Goal: Task Accomplishment & Management: Use online tool/utility

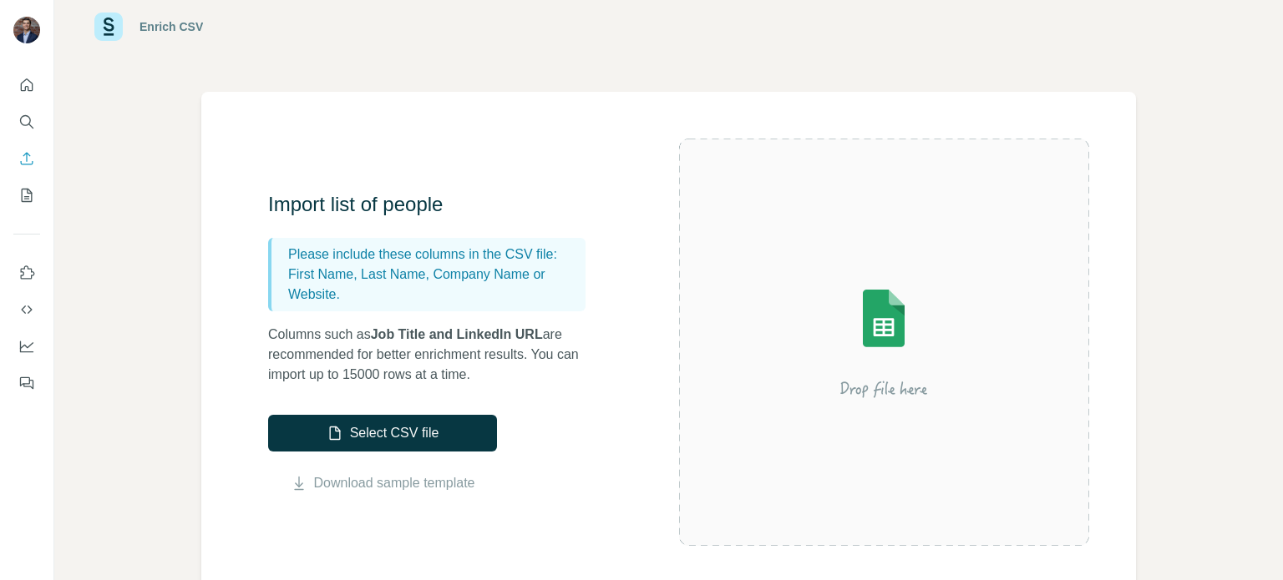
scroll to position [22, 0]
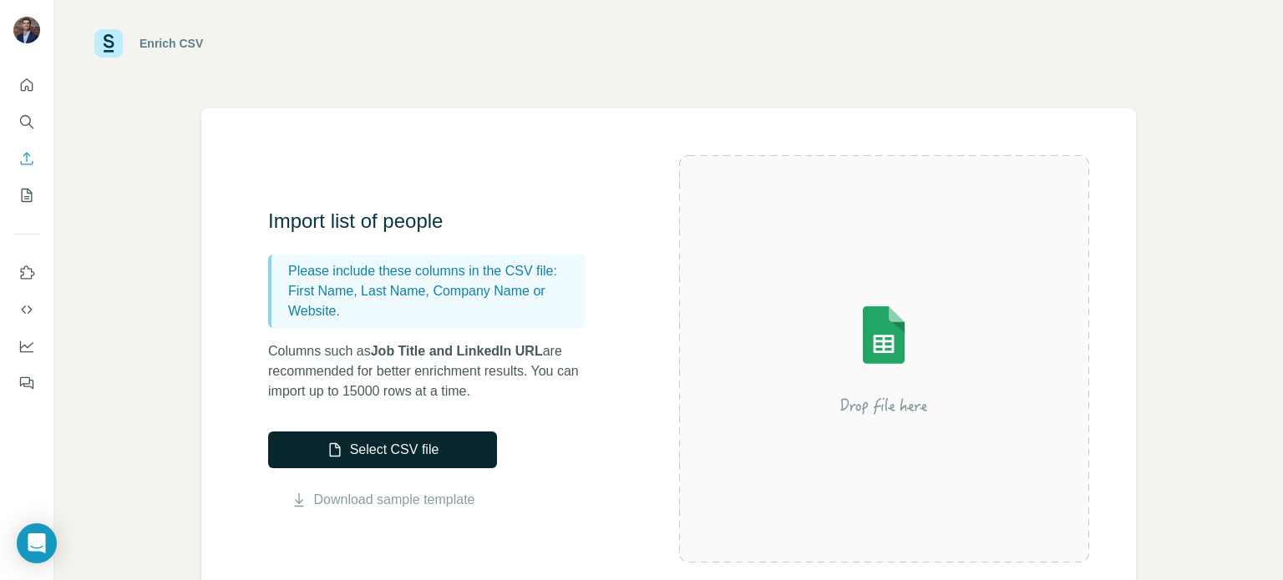
click at [453, 460] on button "Select CSV file" at bounding box center [382, 450] width 229 height 37
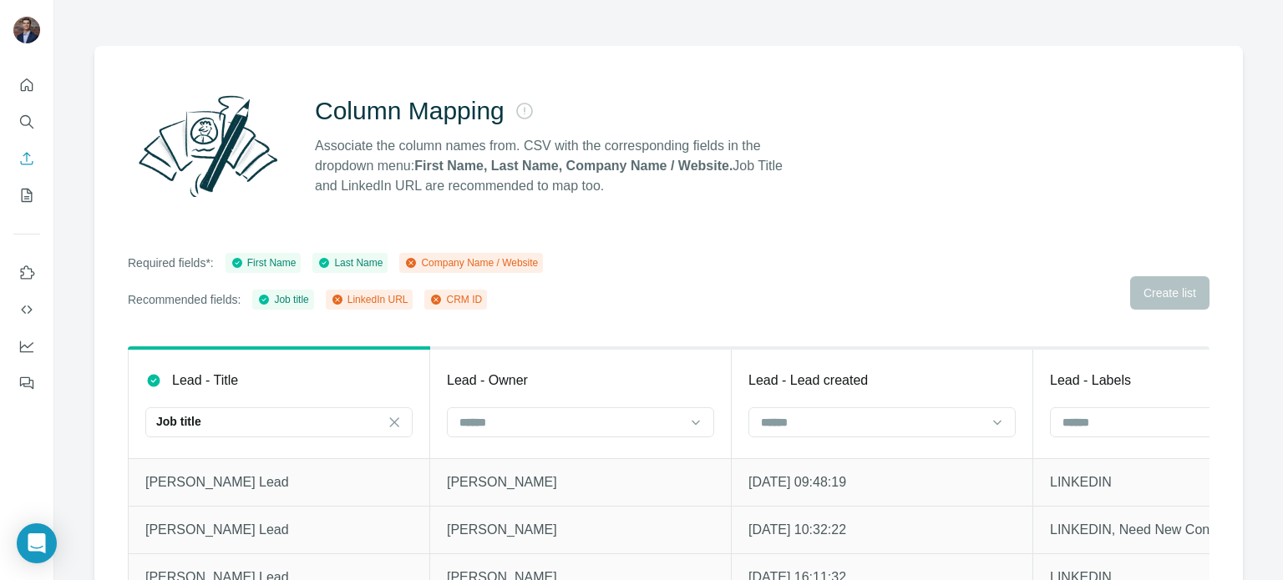
scroll to position [147, 0]
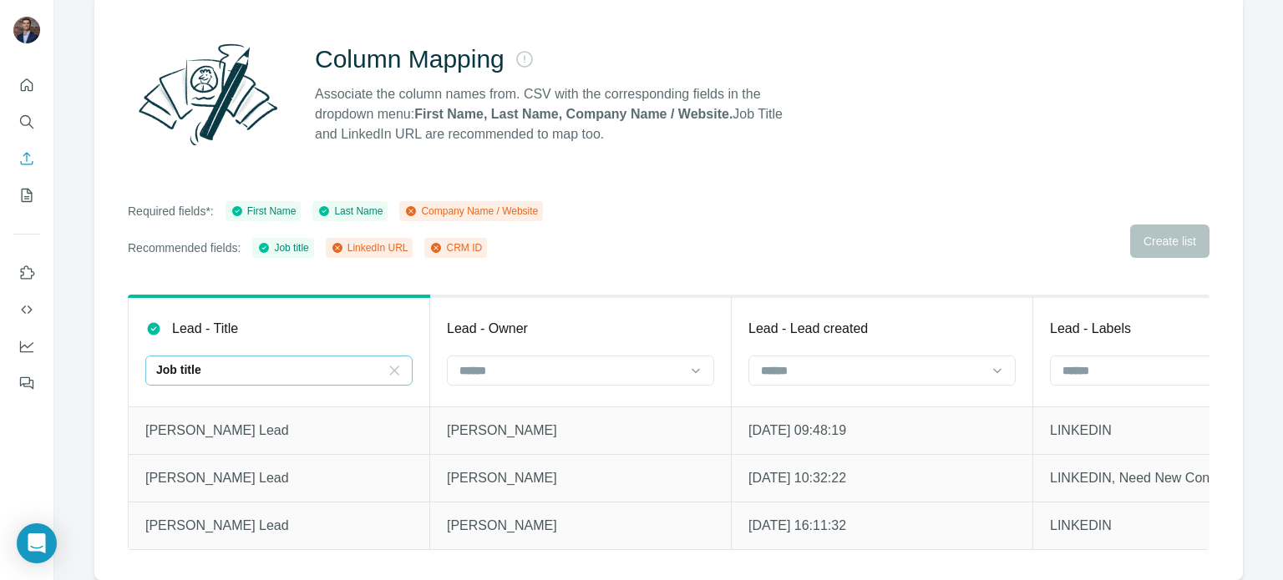
click at [388, 362] on icon at bounding box center [394, 370] width 17 height 17
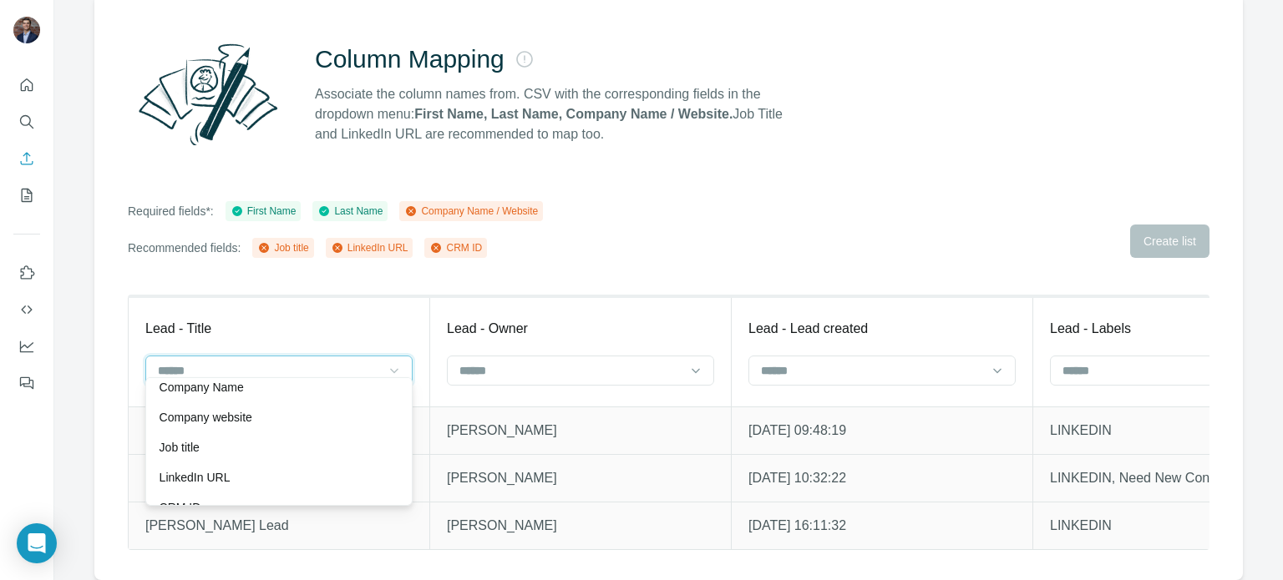
scroll to position [0, 0]
click at [247, 319] on div "Lead - Title" at bounding box center [278, 329] width 267 height 20
click at [194, 319] on p "Lead - Title" at bounding box center [178, 329] width 66 height 20
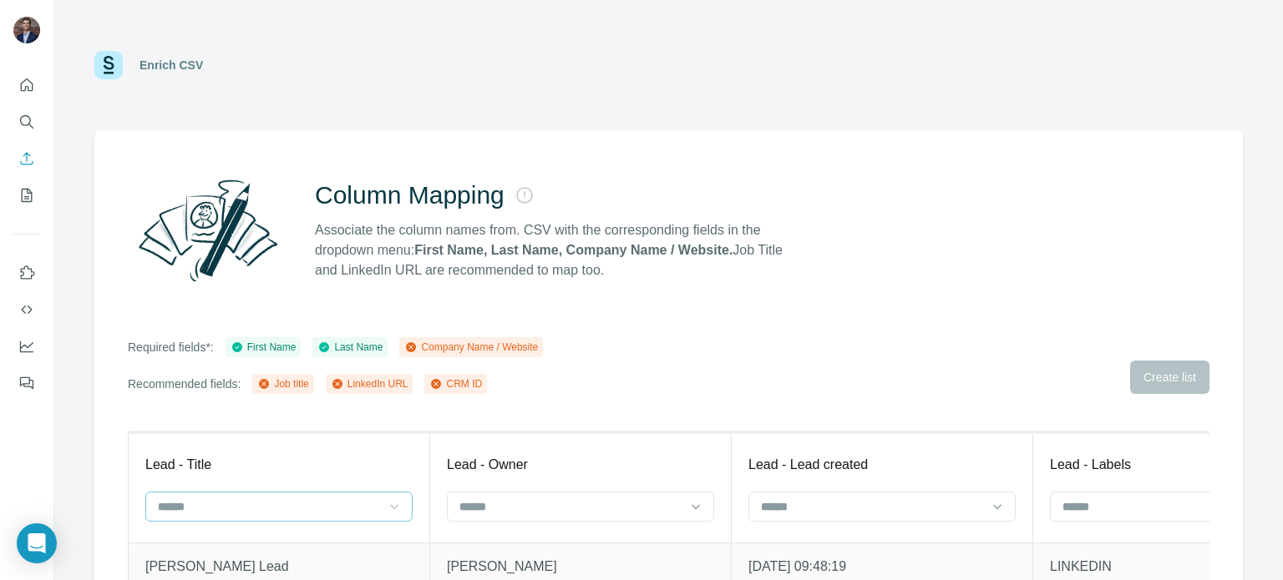
scroll to position [147, 0]
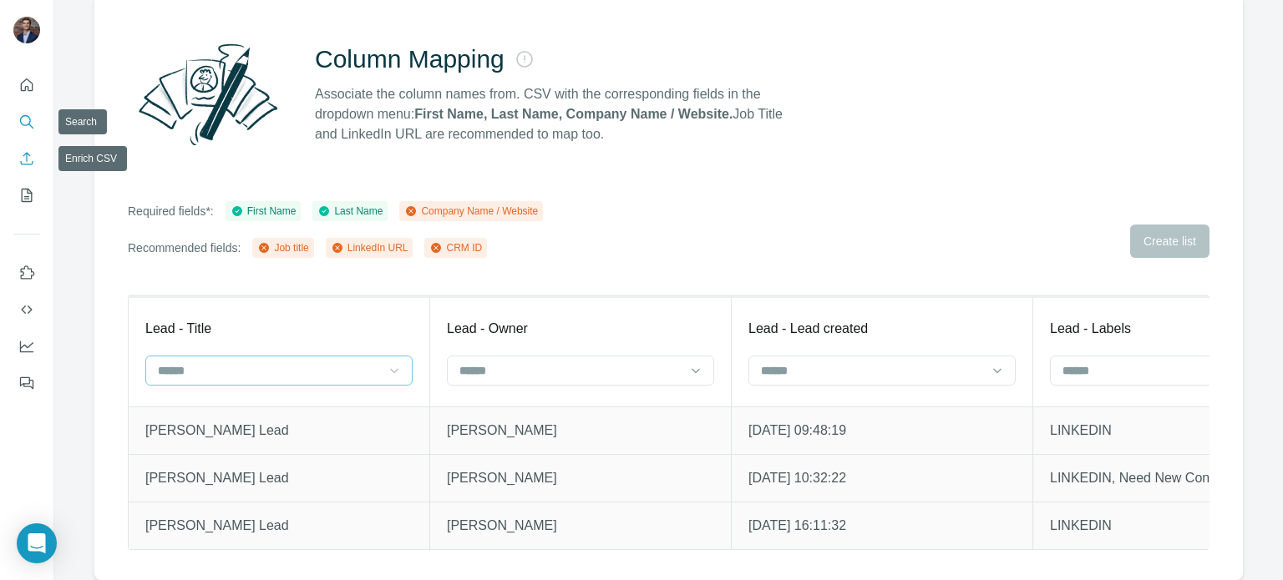
click at [29, 123] on icon "Search" at bounding box center [25, 120] width 11 height 11
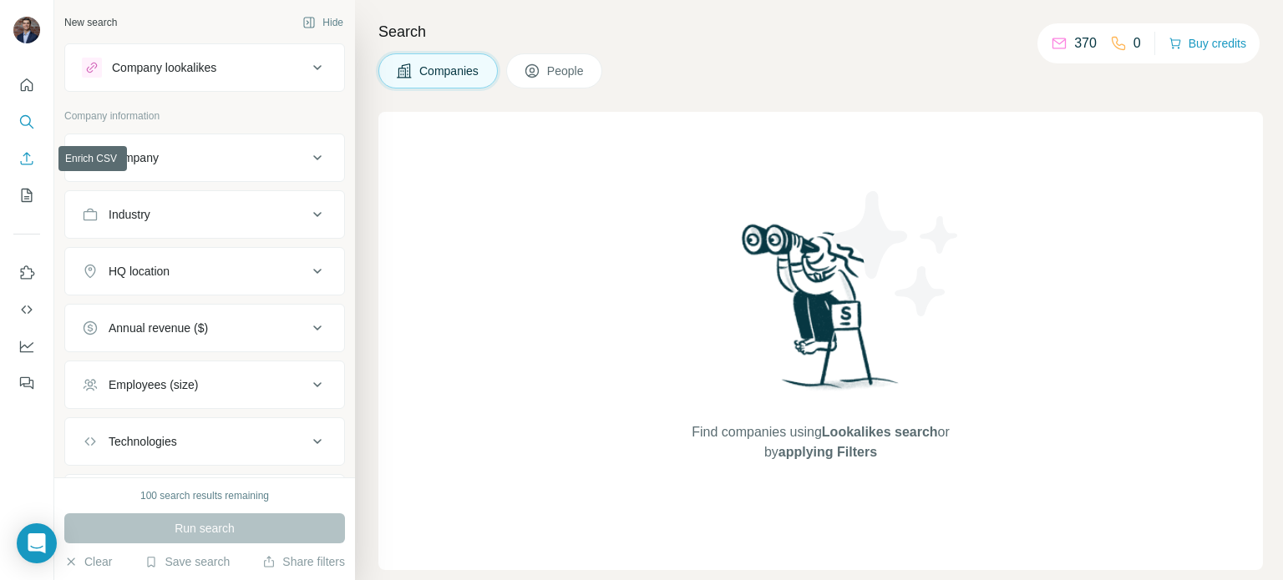
click at [32, 156] on icon "Enrich CSV" at bounding box center [26, 158] width 17 height 17
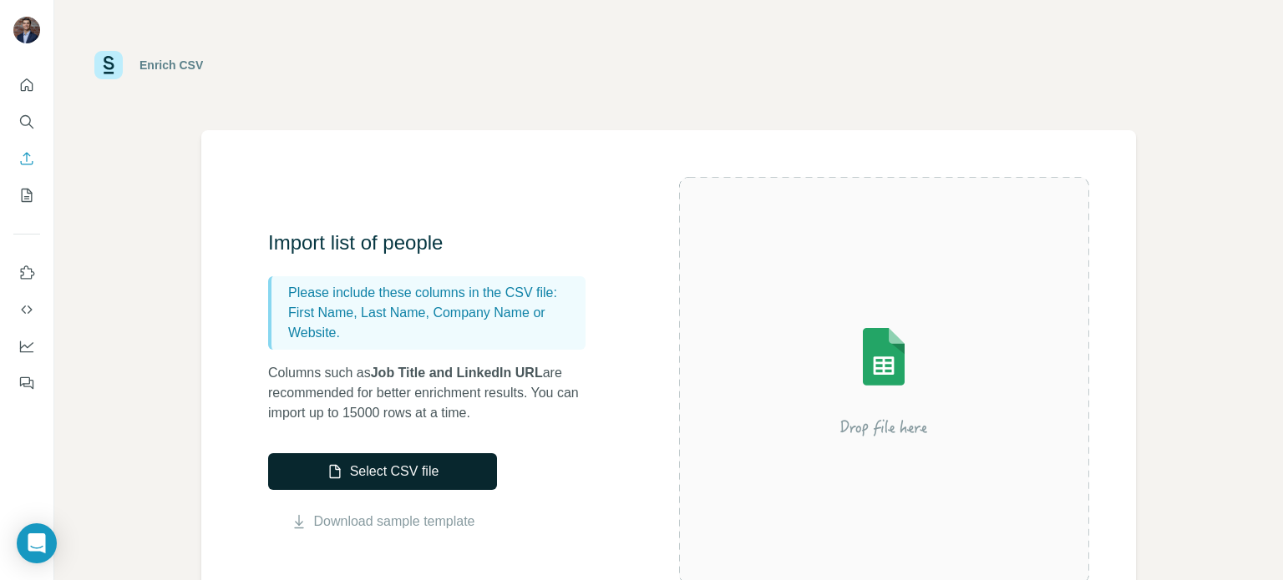
click at [367, 473] on button "Select CSV file" at bounding box center [382, 471] width 229 height 37
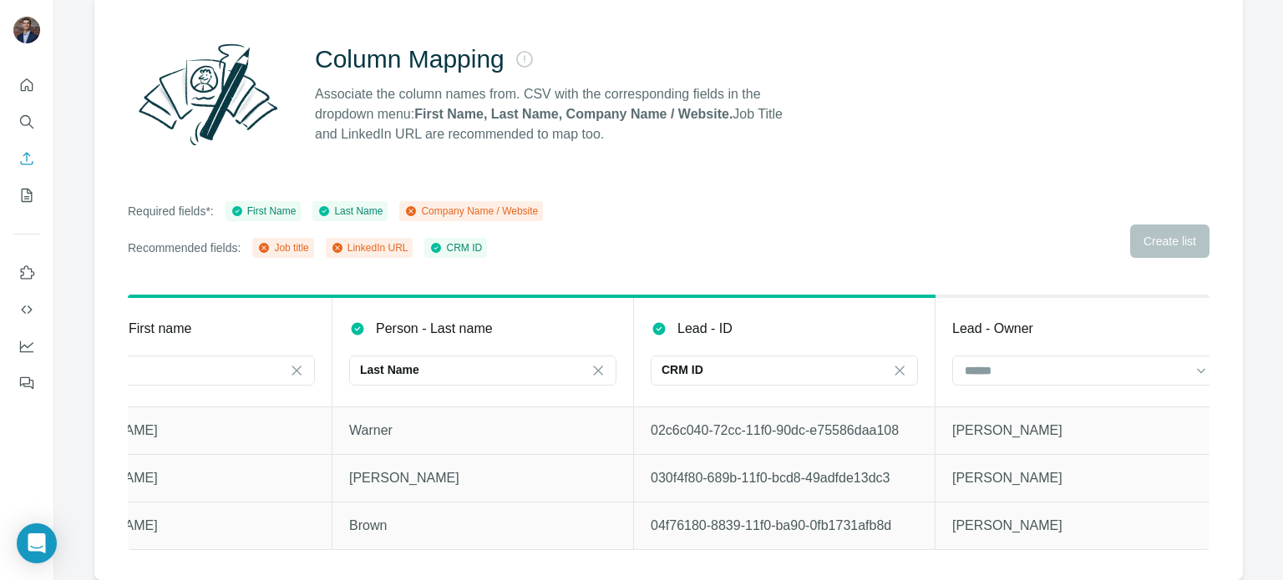
scroll to position [0, 137]
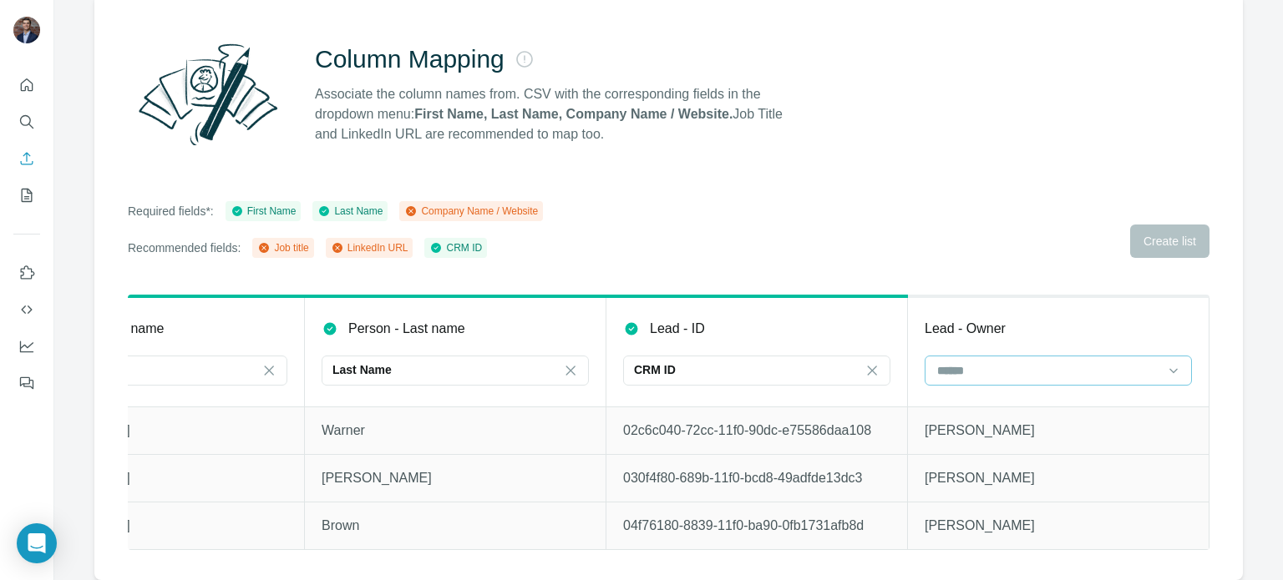
click at [1035, 362] on input at bounding box center [1047, 371] width 225 height 18
click at [935, 256] on div "Column Mapping Associate the column names from. CSV with the corresponding fiel…" at bounding box center [668, 287] width 1148 height 586
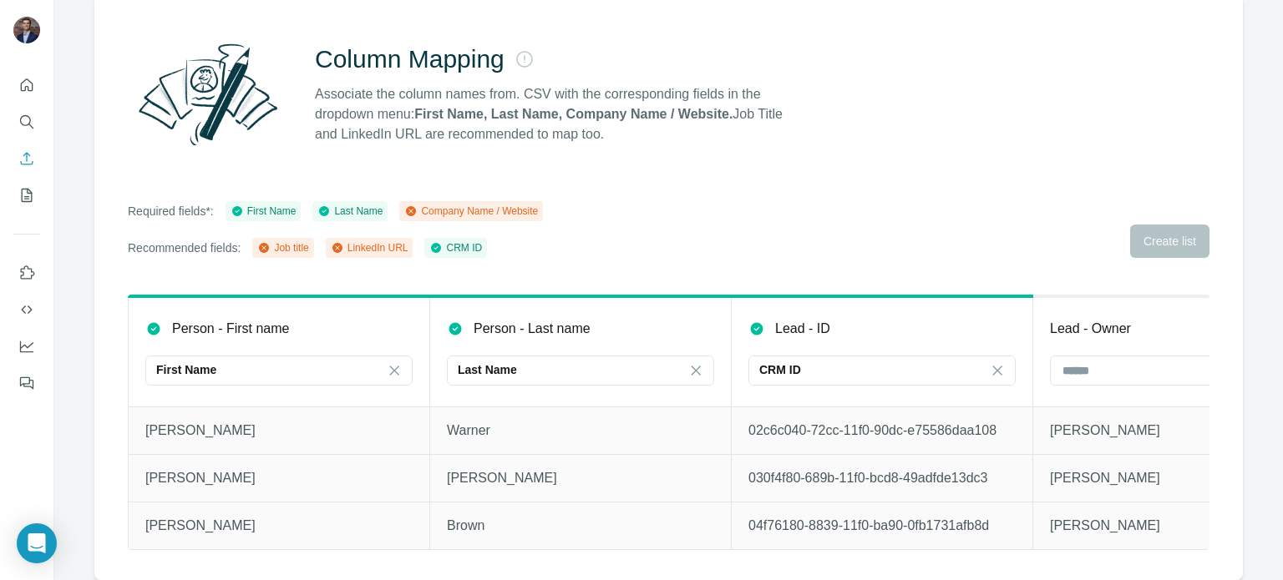
click at [762, 202] on div "Required fields*: First Name Last Name Company Name / Website Recommended field…" at bounding box center [668, 229] width 1081 height 57
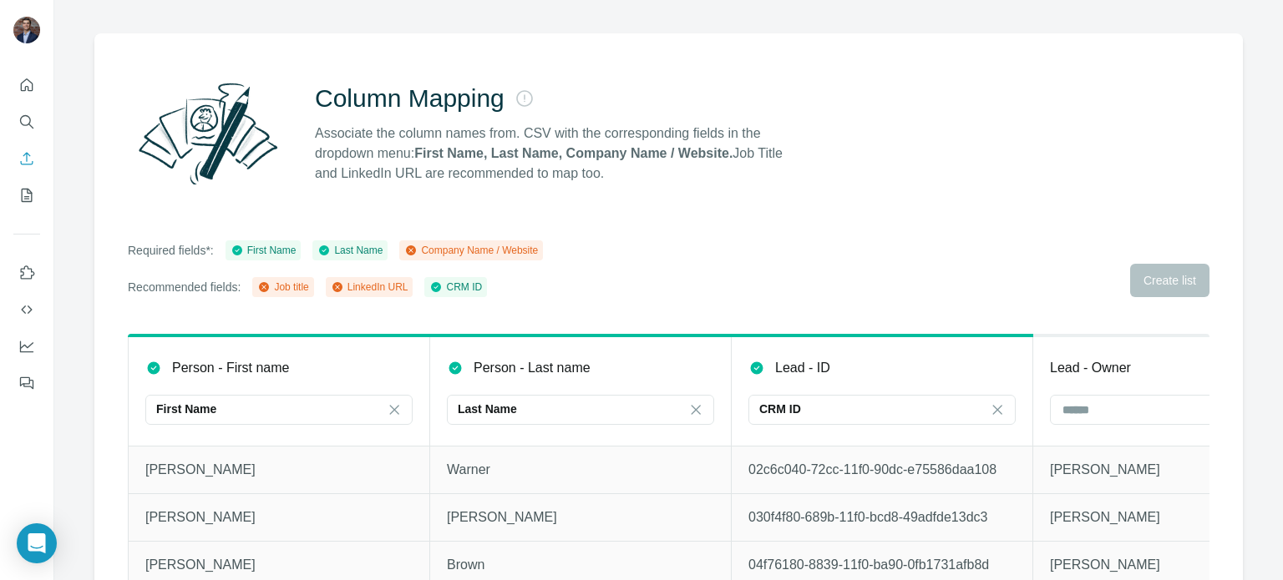
scroll to position [147, 0]
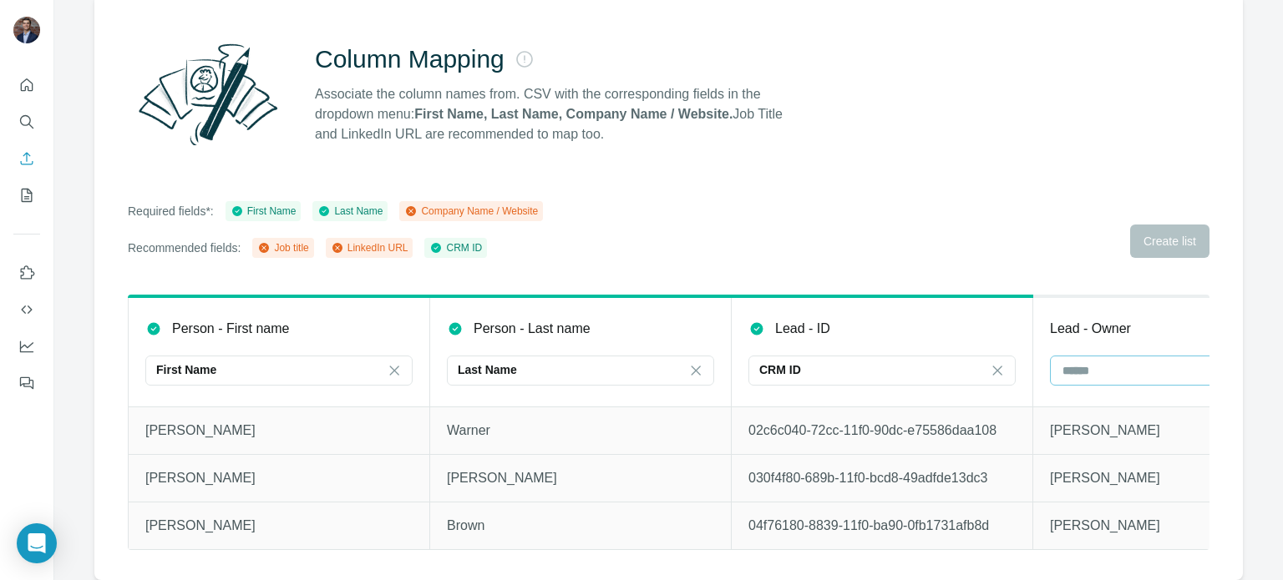
click at [1107, 362] on input at bounding box center [1172, 371] width 225 height 18
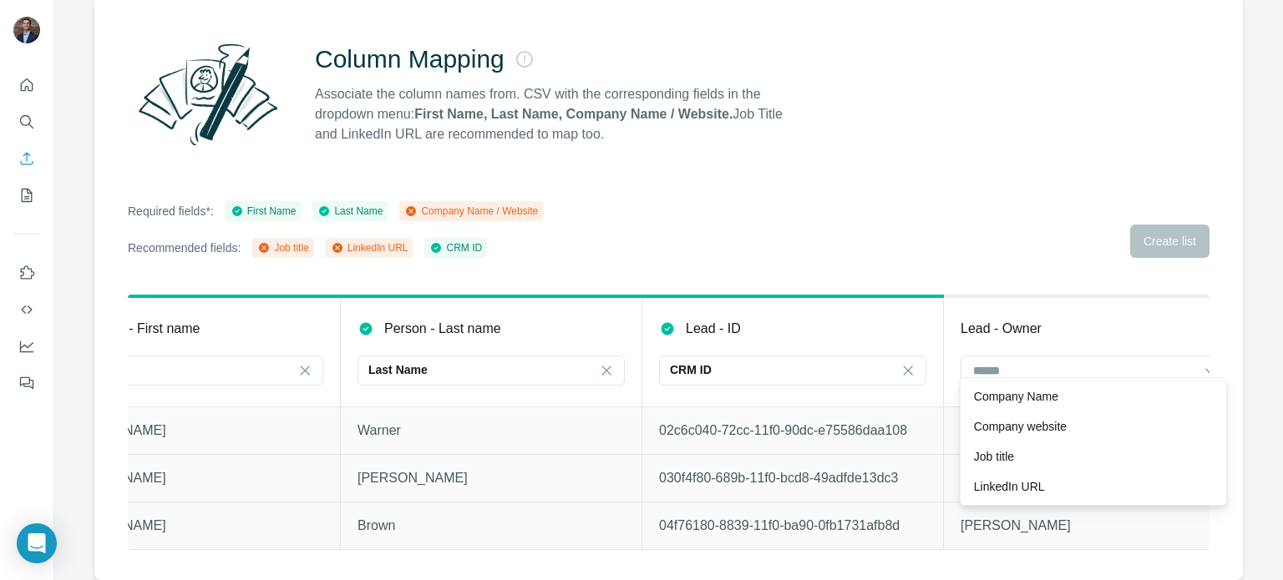
click at [1067, 222] on div "Required fields*: First Name Last Name Company Name / Website Recommended field…" at bounding box center [668, 229] width 1081 height 57
click at [20, 128] on icon "Search" at bounding box center [26, 122] width 17 height 17
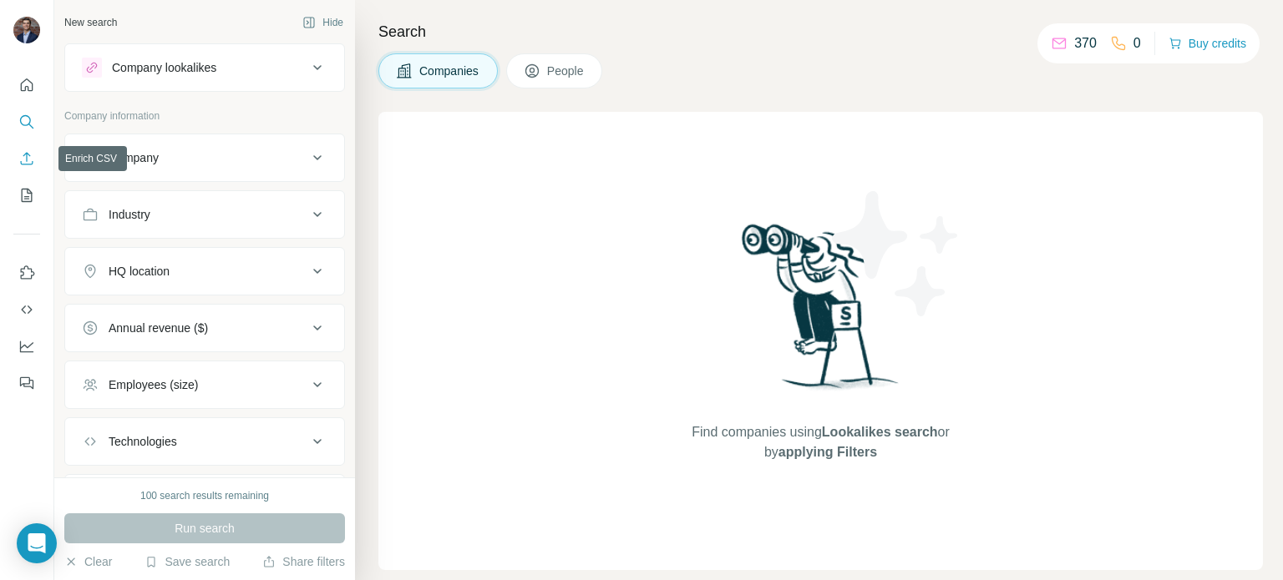
click at [22, 159] on icon "Enrich CSV" at bounding box center [26, 158] width 17 height 17
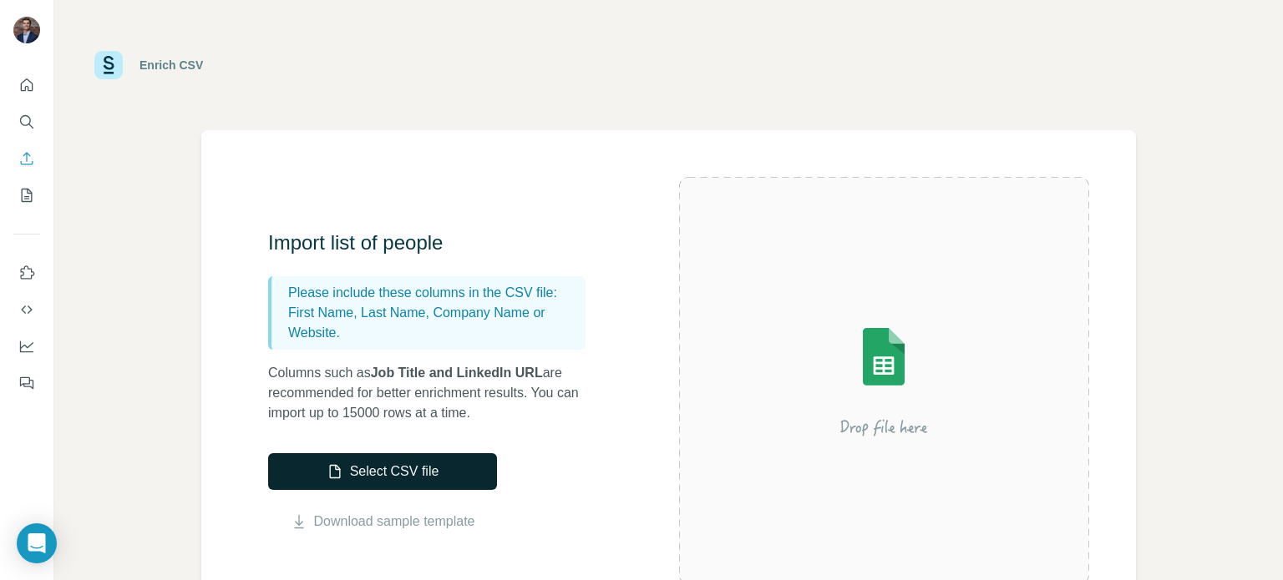
click at [411, 469] on button "Select CSV file" at bounding box center [382, 471] width 229 height 37
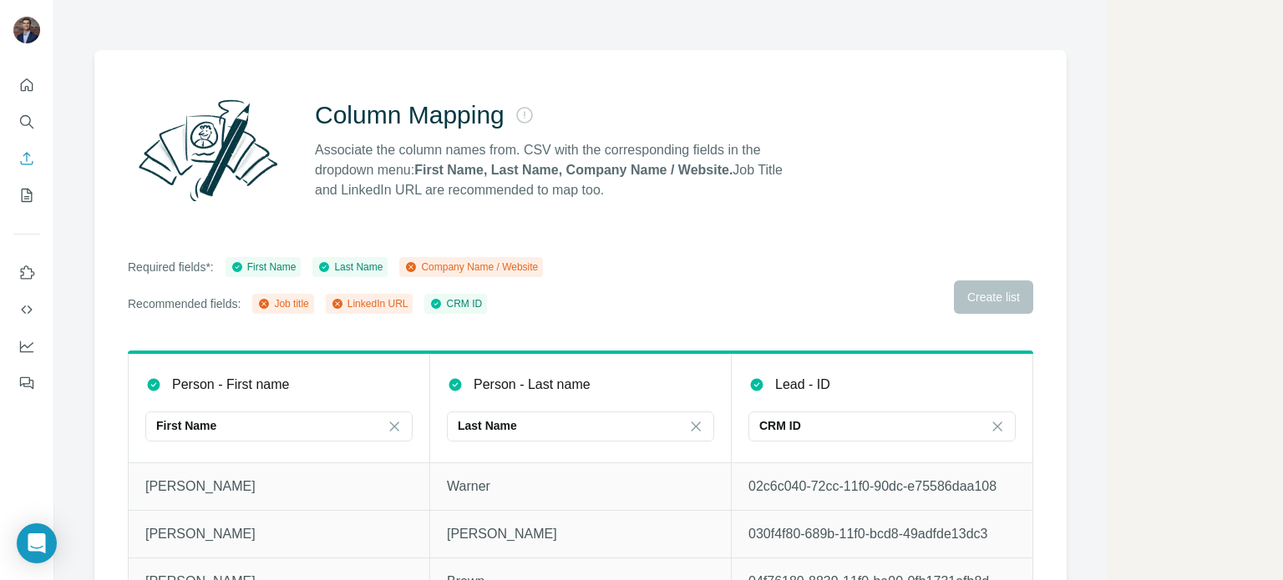
scroll to position [147, 0]
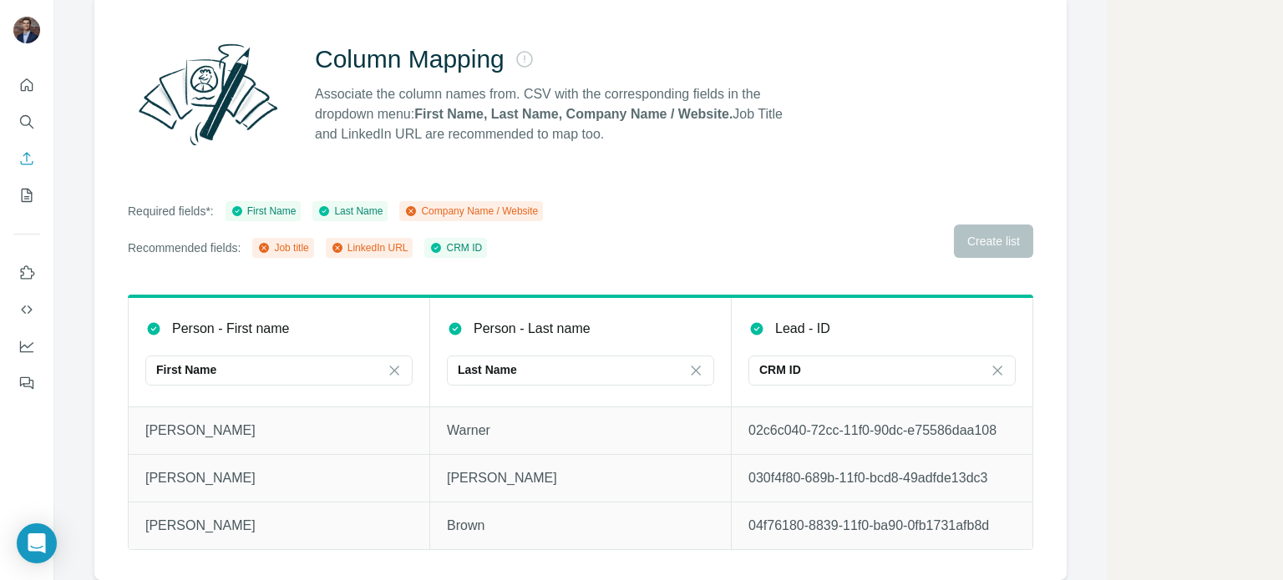
click at [985, 235] on div "Required fields*: First Name Last Name Company Name / Website Recommended field…" at bounding box center [580, 229] width 905 height 57
click at [31, 89] on icon "Quick start" at bounding box center [26, 85] width 17 height 17
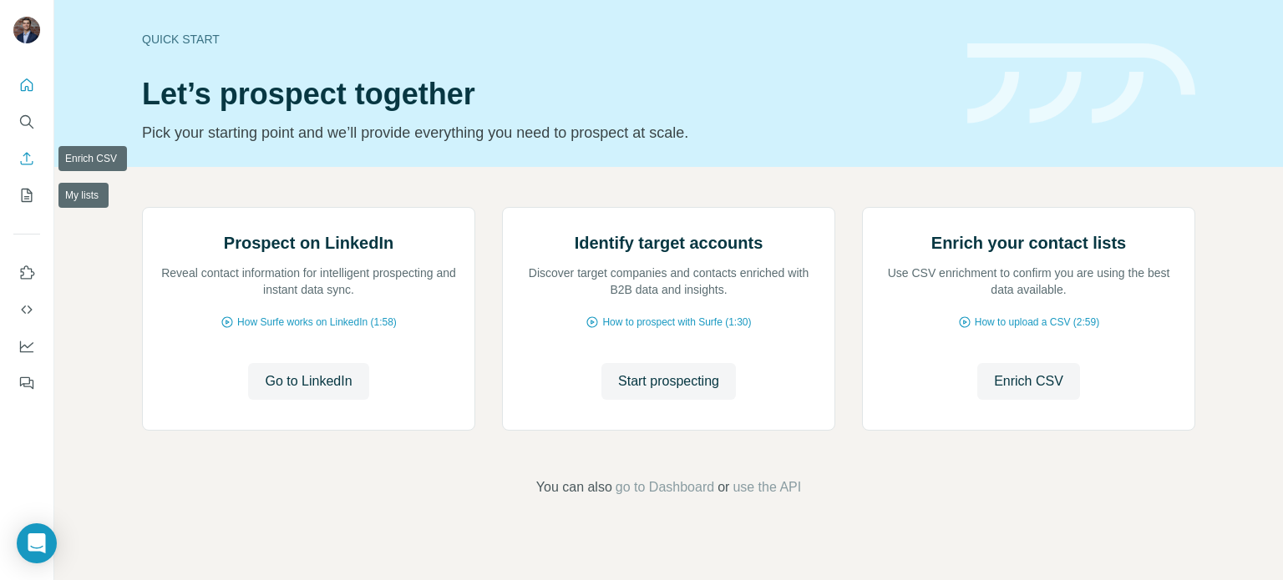
click at [33, 149] on button "Enrich CSV" at bounding box center [26, 159] width 27 height 30
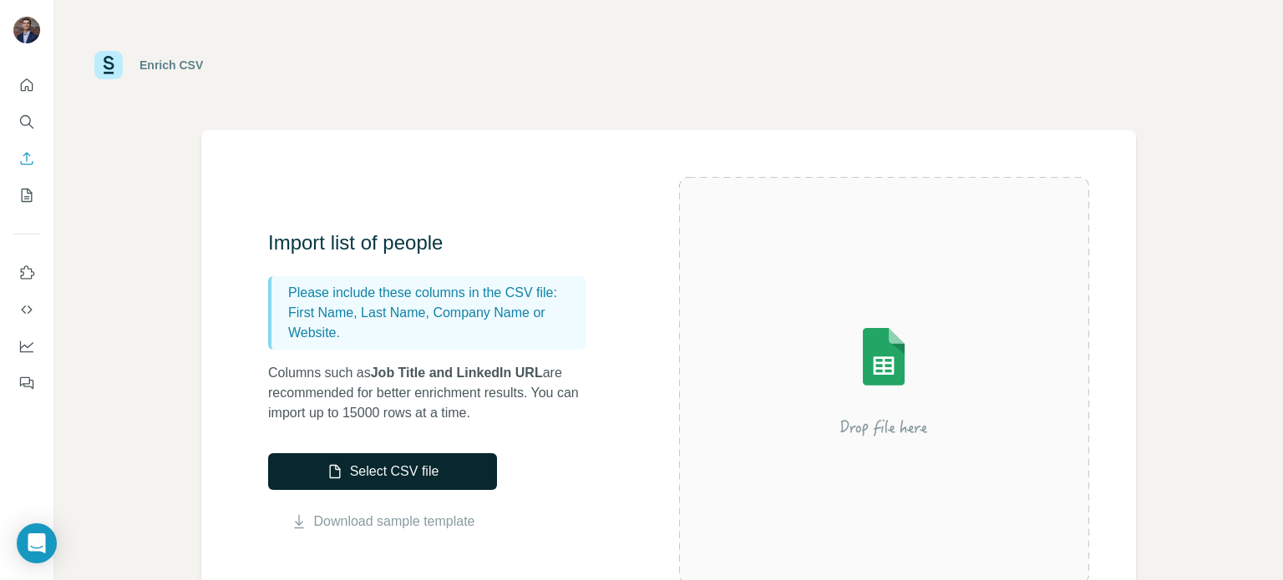
click at [388, 478] on button "Select CSV file" at bounding box center [382, 471] width 229 height 37
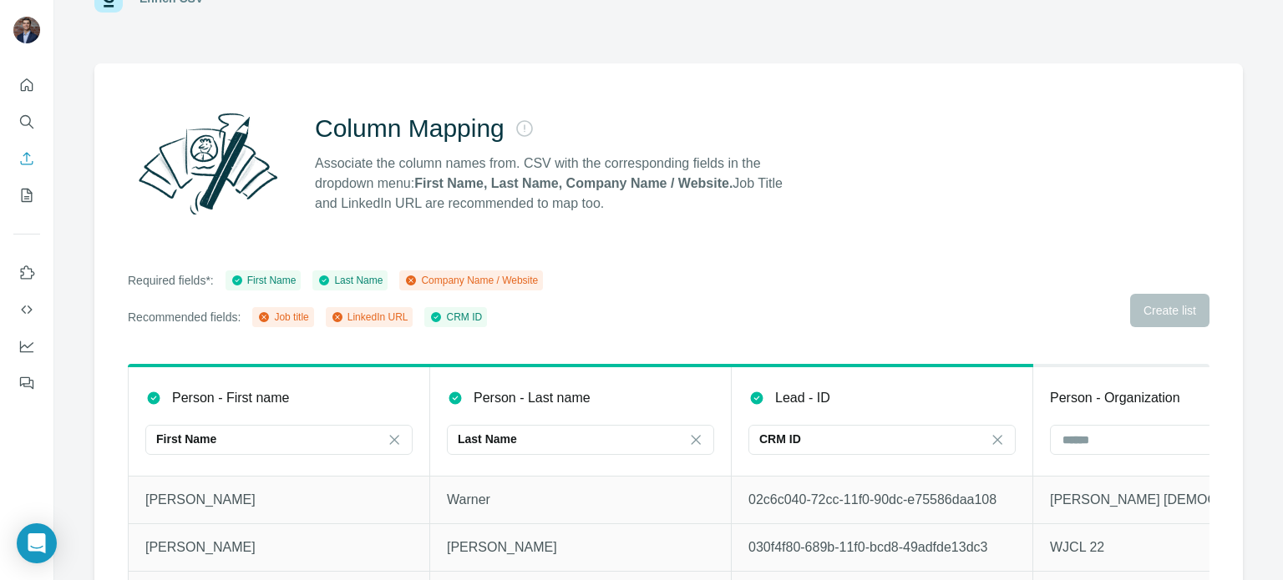
scroll to position [147, 0]
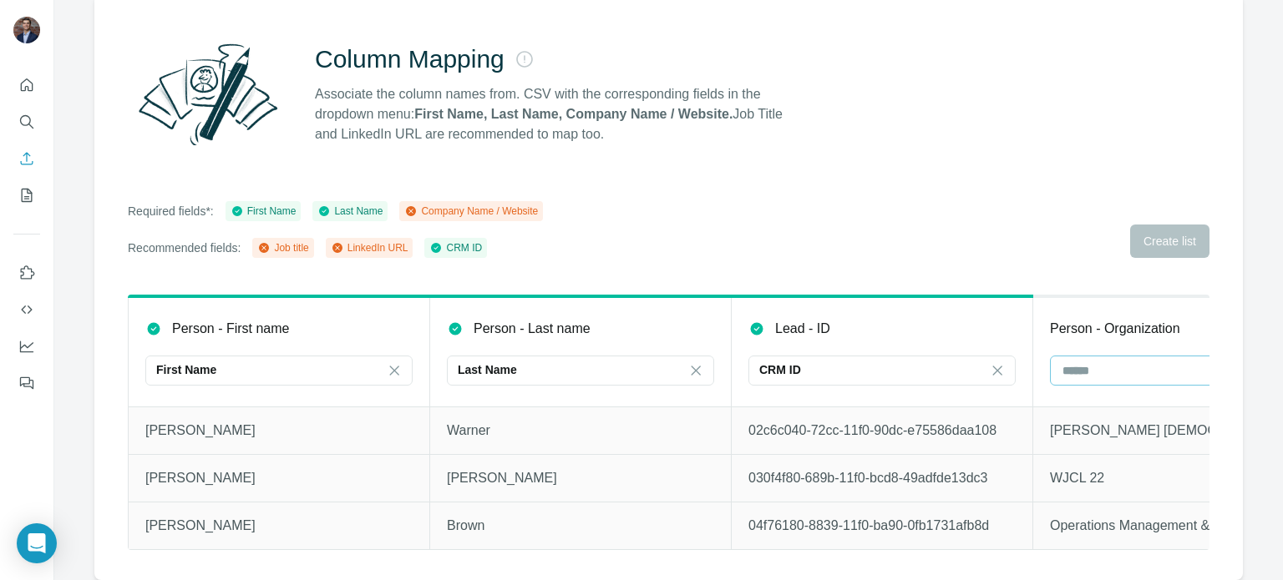
click at [1160, 365] on input at bounding box center [1172, 371] width 225 height 18
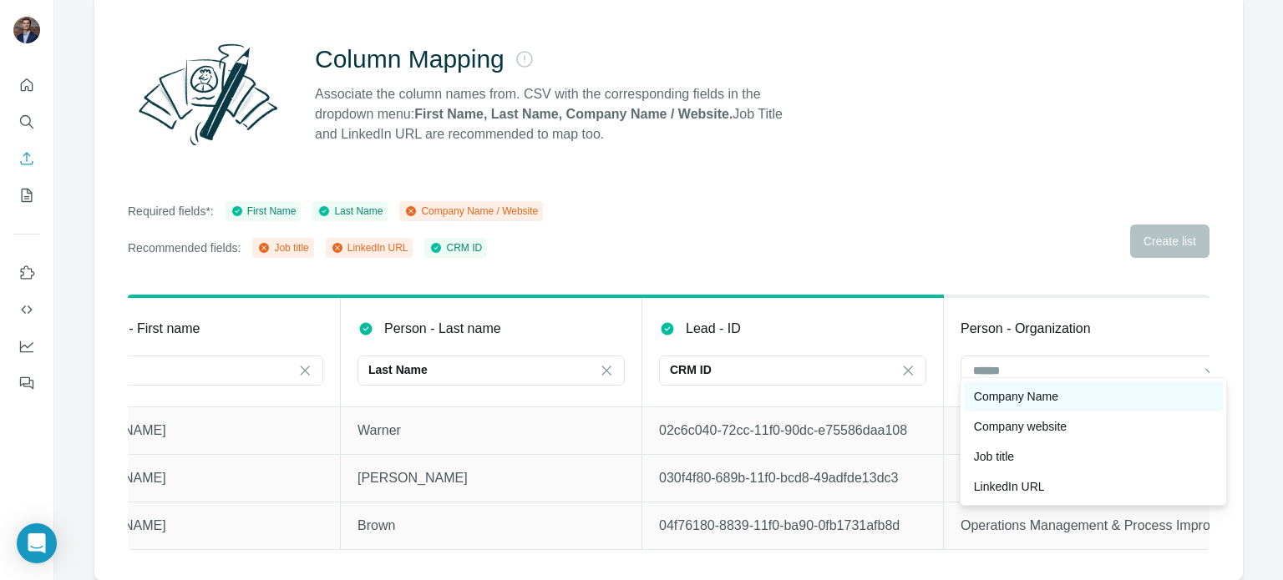
click at [1151, 394] on div "Company Name" at bounding box center [1093, 396] width 239 height 17
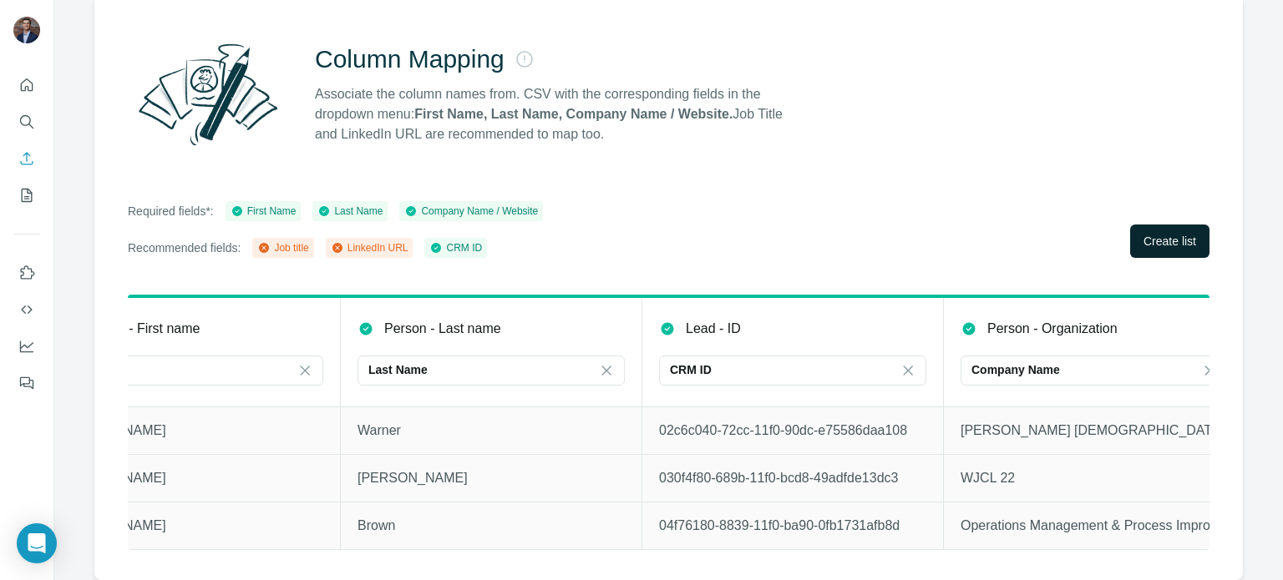
click at [1179, 233] on span "Create list" at bounding box center [1169, 241] width 53 height 17
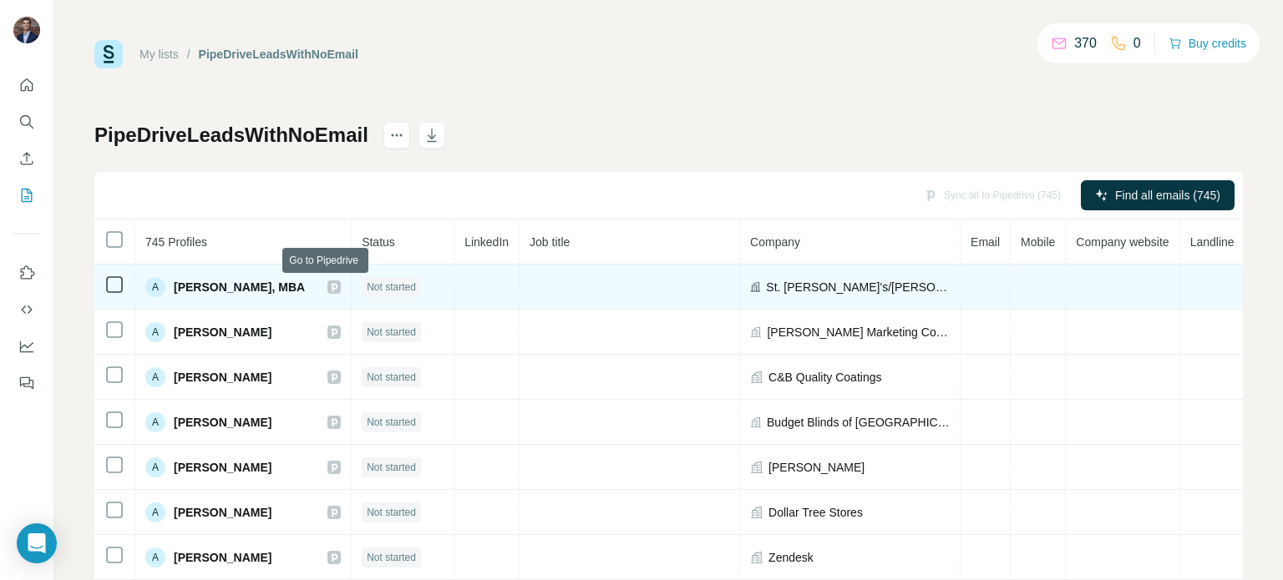
click at [329, 286] on icon at bounding box center [334, 287] width 10 height 13
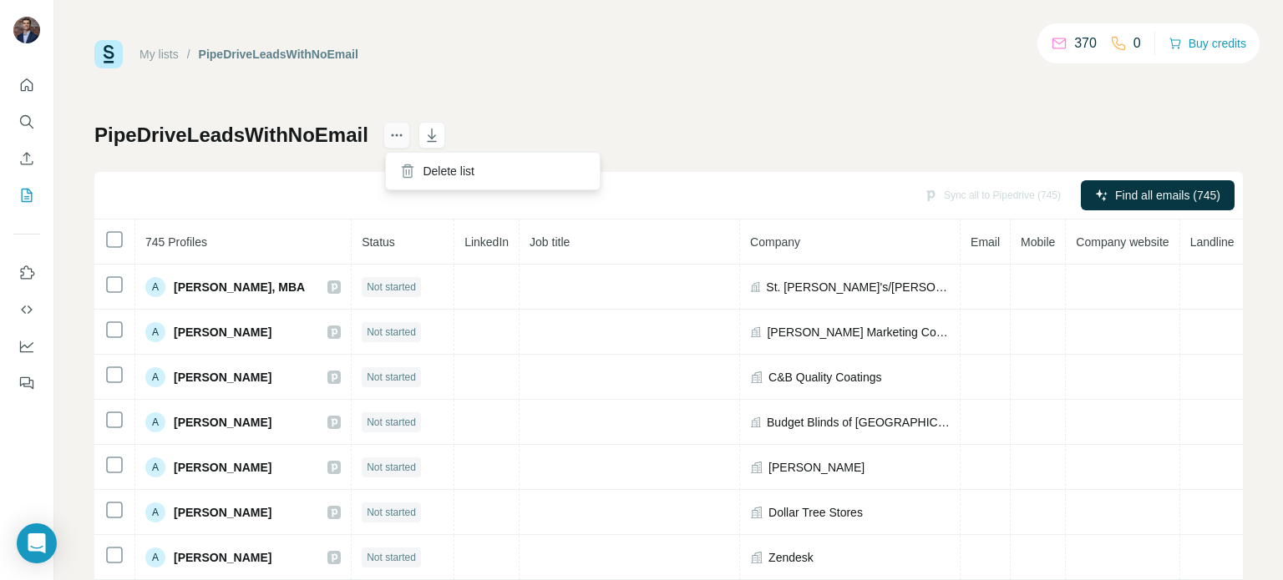
click at [408, 129] on button "actions" at bounding box center [396, 135] width 27 height 27
click at [805, 89] on div "My lists / PipeDriveLeadsWithNoEmail 370 0 Buy credits PipeDriveLeadsWithNoEmai…" at bounding box center [668, 350] width 1148 height 620
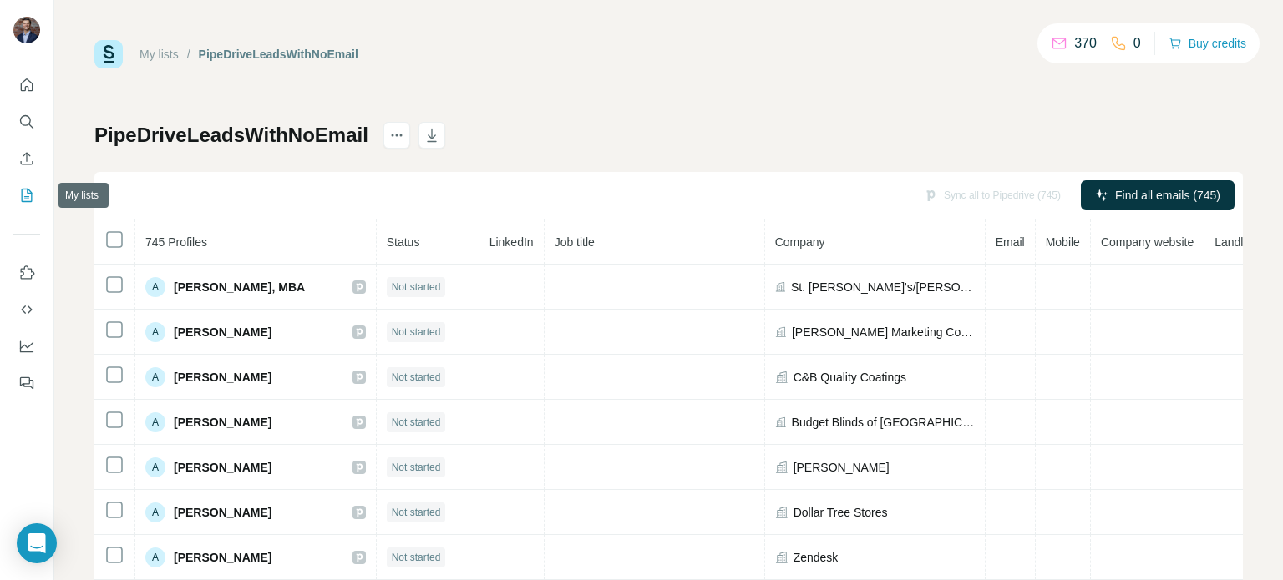
click at [27, 193] on icon "My lists" at bounding box center [28, 194] width 8 height 11
